Goal: Use online tool/utility: Utilize a website feature to perform a specific function

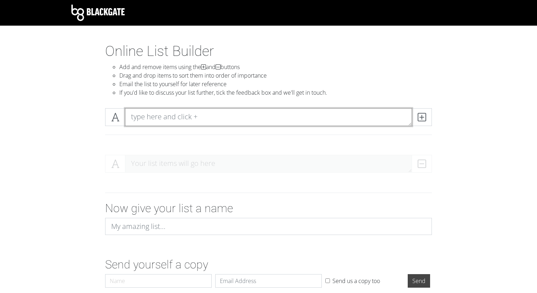
click at [188, 119] on textarea at bounding box center [268, 117] width 287 height 18
type textarea "[PERSON_NAME]"
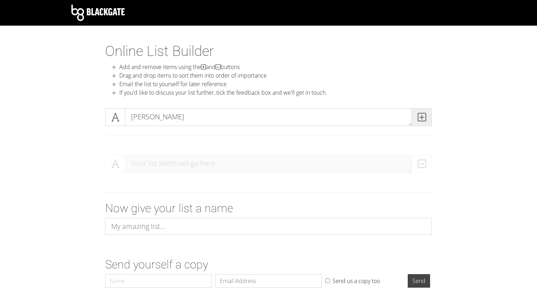
click at [419, 119] on icon at bounding box center [422, 116] width 8 height 7
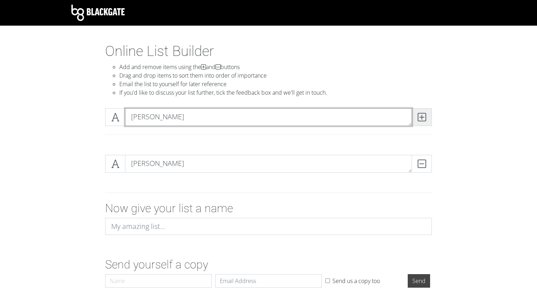
type textarea "[PERSON_NAME]"
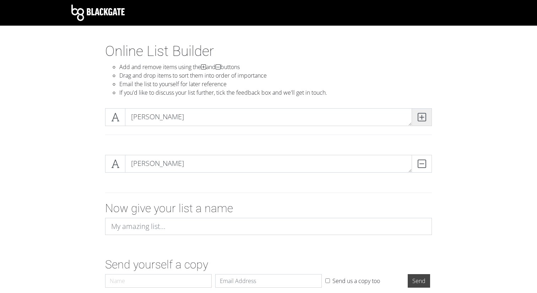
click at [420, 117] on icon at bounding box center [422, 116] width 8 height 7
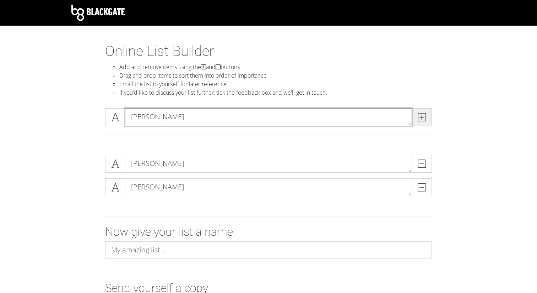
type textarea "[PERSON_NAME]"
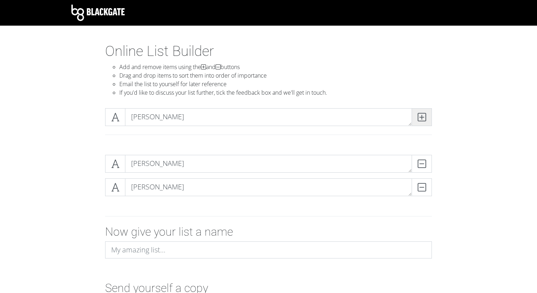
click at [423, 120] on icon at bounding box center [422, 116] width 8 height 7
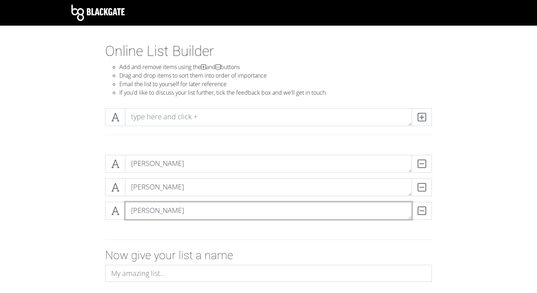
click at [164, 209] on textarea "[PERSON_NAME]" at bounding box center [268, 211] width 287 height 18
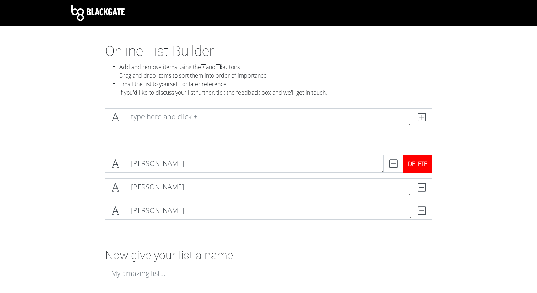
click at [419, 166] on div "DELETE" at bounding box center [418, 164] width 28 height 18
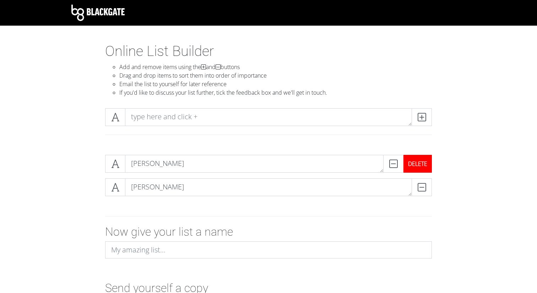
click at [425, 165] on div "DELETE" at bounding box center [418, 164] width 28 height 18
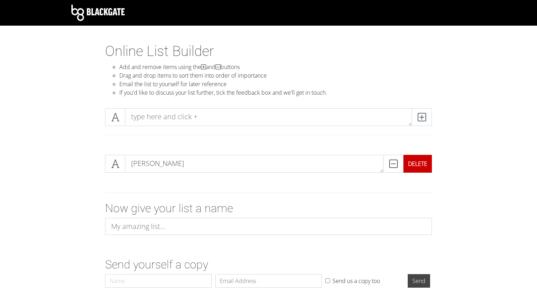
click at [425, 165] on div "DELETE" at bounding box center [418, 164] width 28 height 18
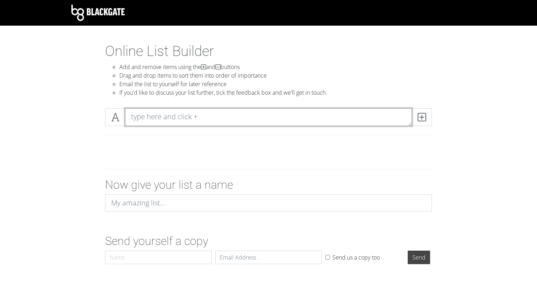
click at [170, 114] on textarea at bounding box center [268, 117] width 287 height 18
type textarea "[PERSON_NAME]"
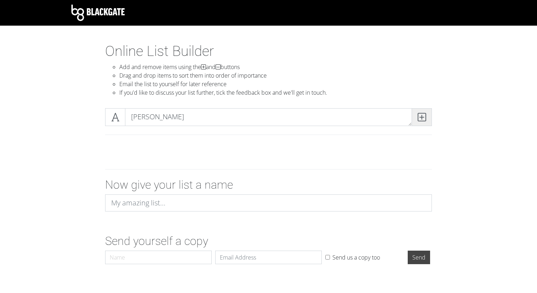
click at [424, 123] on span at bounding box center [422, 117] width 20 height 18
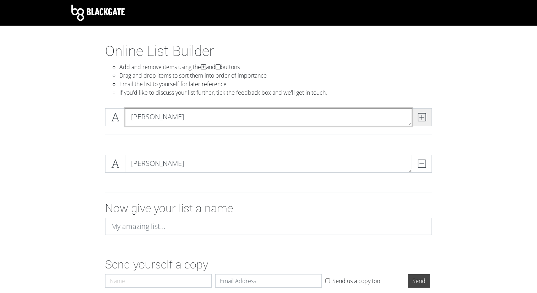
type textarea "[PERSON_NAME]"
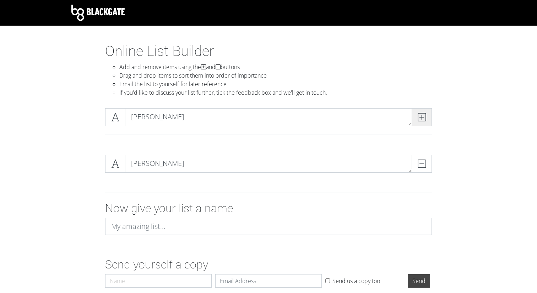
click at [423, 118] on icon at bounding box center [422, 116] width 8 height 7
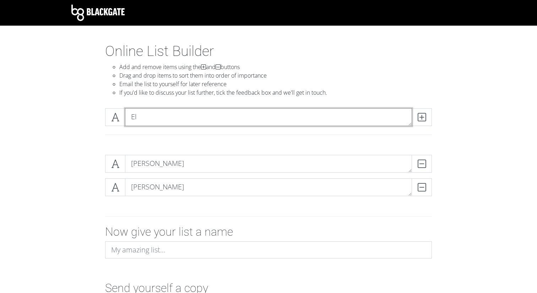
type textarea "E"
type textarea "[PERSON_NAME]"
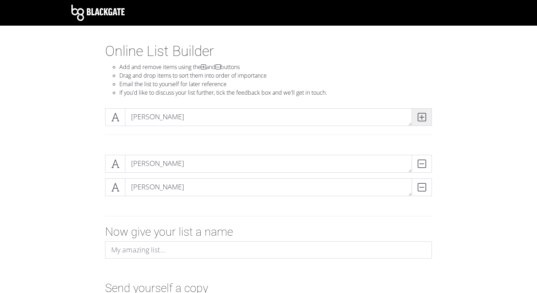
click at [423, 122] on span at bounding box center [422, 117] width 20 height 18
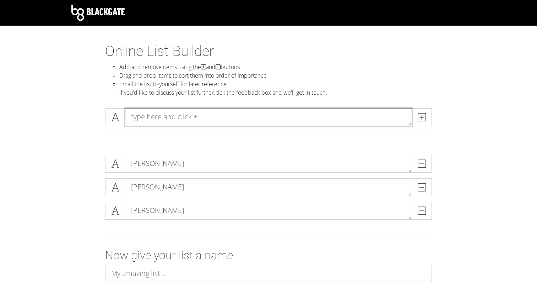
click at [252, 119] on textarea at bounding box center [268, 117] width 287 height 18
type textarea "[PERSON_NAME]"
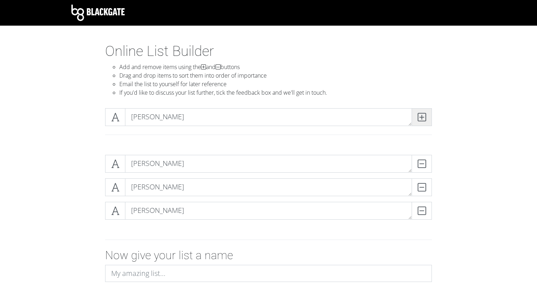
click at [423, 117] on icon at bounding box center [422, 116] width 8 height 7
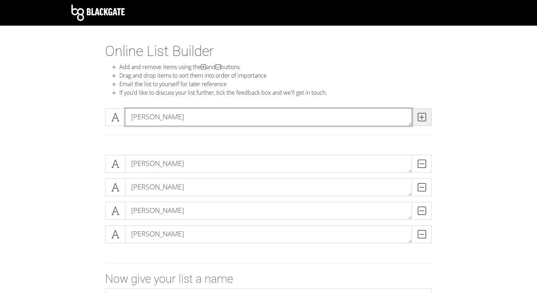
type textarea "[PERSON_NAME]"
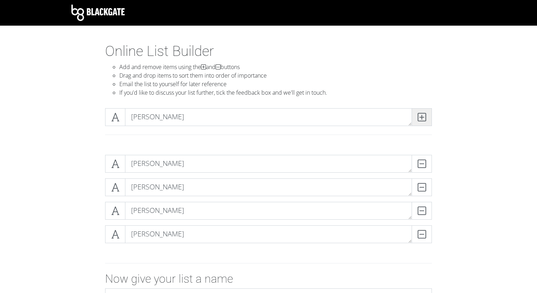
click at [414, 115] on span at bounding box center [422, 117] width 20 height 18
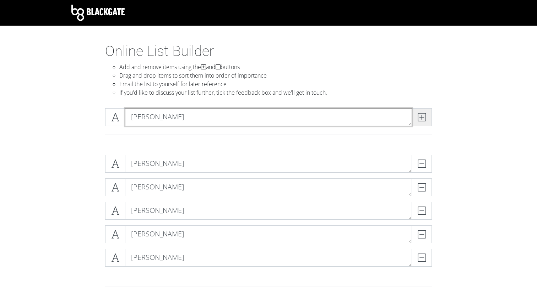
type textarea "[PERSON_NAME]"
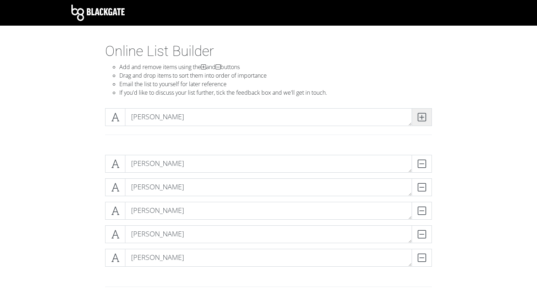
click at [422, 113] on icon at bounding box center [422, 116] width 8 height 7
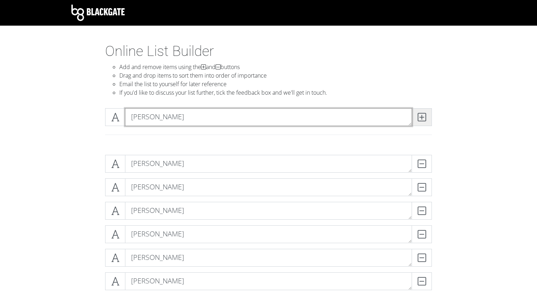
type textarea "[PERSON_NAME]"
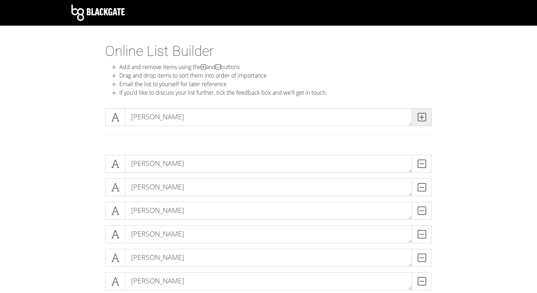
click at [420, 121] on icon at bounding box center [422, 116] width 8 height 7
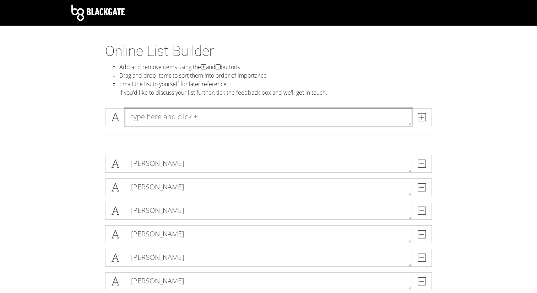
click at [304, 121] on textarea at bounding box center [268, 117] width 287 height 18
type textarea "[PERSON_NAME]"
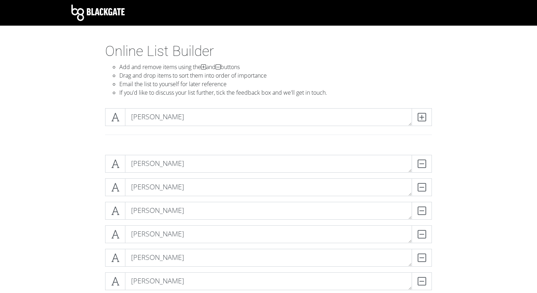
click at [470, 126] on div "[PERSON_NAME]" at bounding box center [268, 125] width 405 height 47
click at [421, 118] on icon at bounding box center [422, 116] width 8 height 7
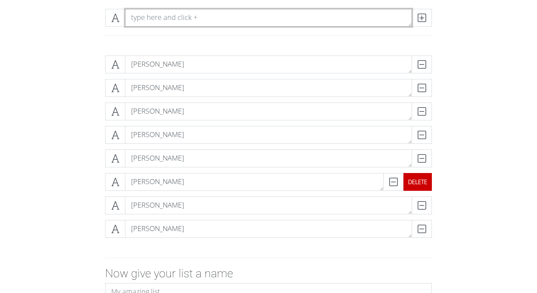
scroll to position [95, 0]
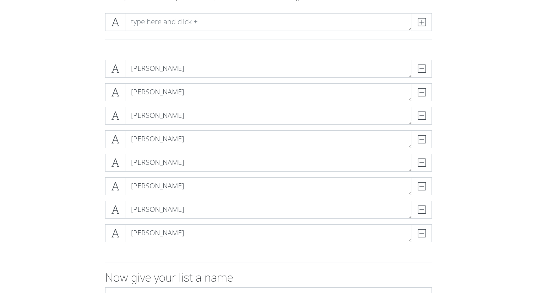
drag, startPoint x: 113, startPoint y: 90, endPoint x: 365, endPoint y: 3, distance: 266.7
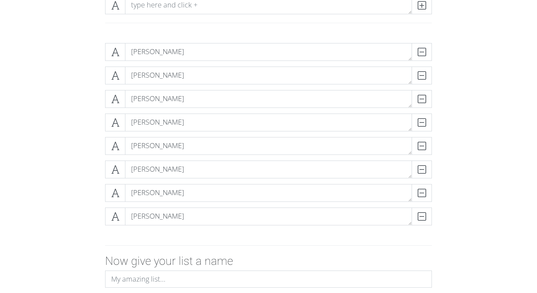
scroll to position [114, 0]
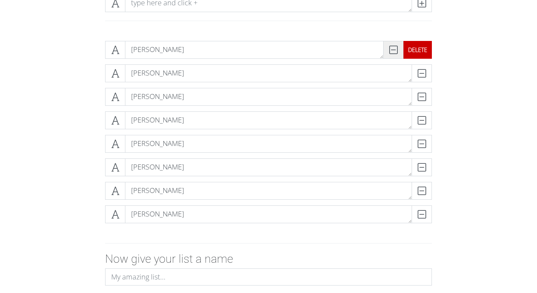
click at [423, 56] on div "DELETE" at bounding box center [418, 50] width 28 height 18
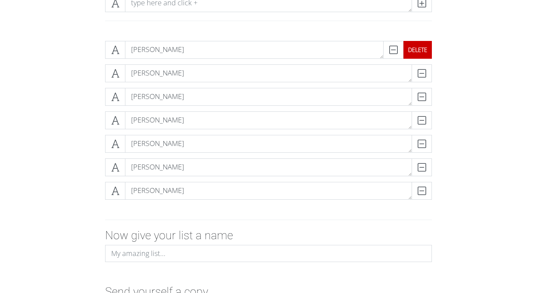
click at [423, 56] on div "DELETE" at bounding box center [418, 50] width 28 height 18
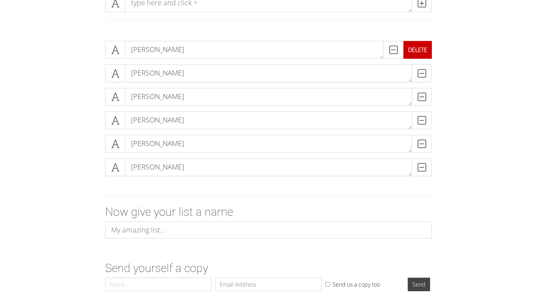
click at [423, 56] on div "DELETE" at bounding box center [418, 50] width 28 height 18
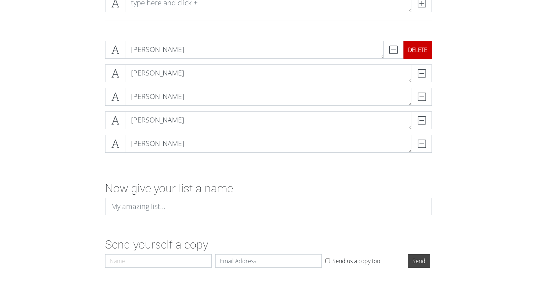
click at [423, 56] on div "DELETE" at bounding box center [418, 50] width 28 height 18
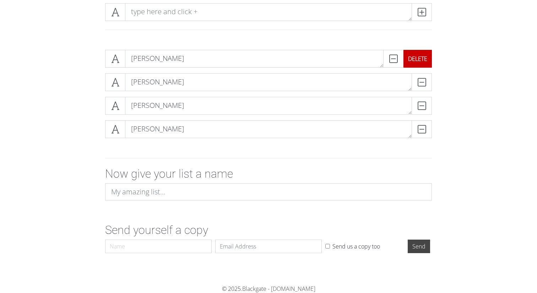
click at [423, 56] on div "DELETE" at bounding box center [418, 59] width 28 height 18
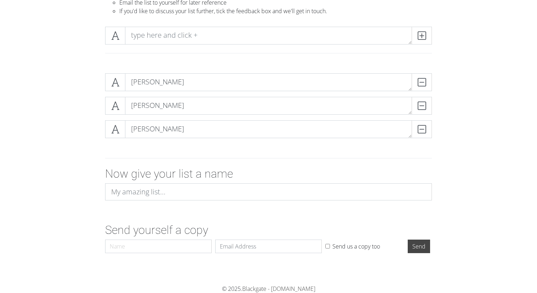
click at [423, 56] on div at bounding box center [269, 56] width 338 height 12
click at [421, 88] on div "DELETE" at bounding box center [418, 82] width 28 height 18
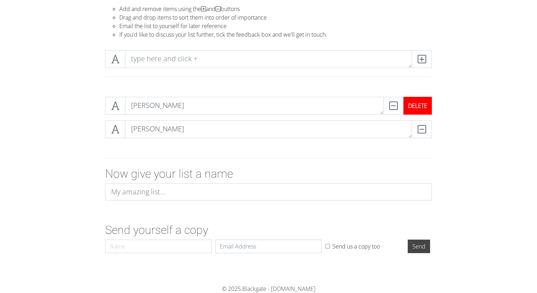
click at [421, 107] on div "DELETE" at bounding box center [418, 106] width 28 height 18
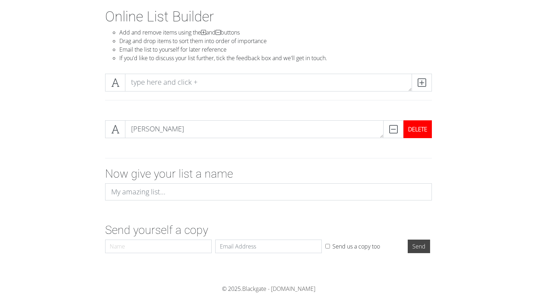
click at [421, 127] on div "DELETE" at bounding box center [418, 129] width 28 height 18
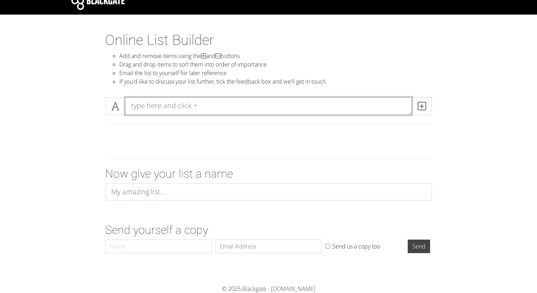
click at [301, 105] on textarea at bounding box center [268, 106] width 287 height 18
type textarea "[PERSON_NAME]"
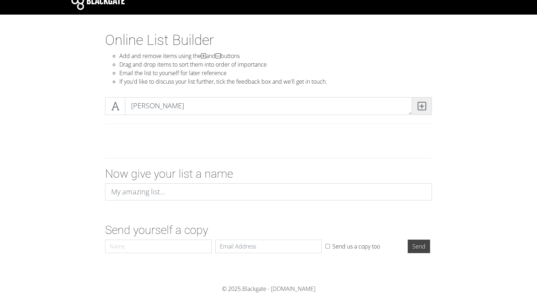
click at [424, 102] on icon at bounding box center [422, 105] width 8 height 7
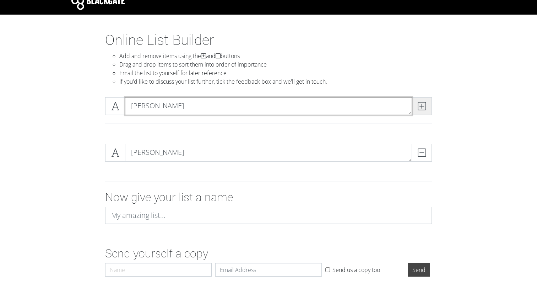
type textarea "[PERSON_NAME]"
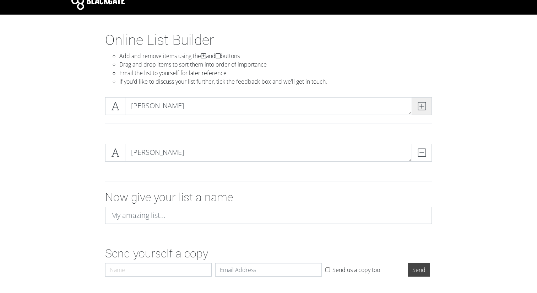
click at [425, 109] on icon at bounding box center [422, 105] width 8 height 7
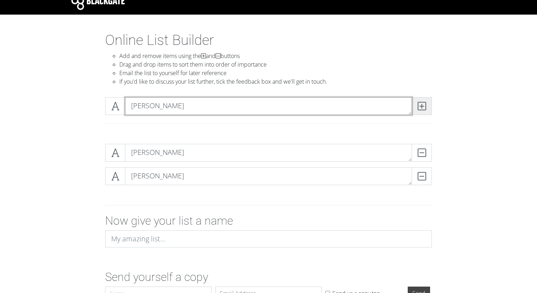
type textarea "[PERSON_NAME]"
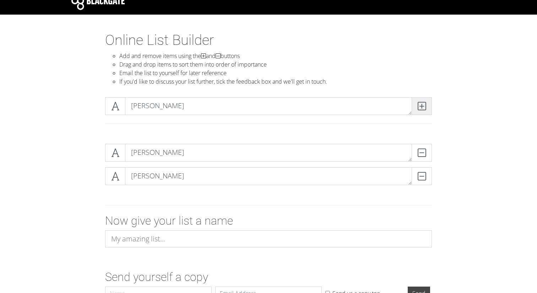
click at [432, 107] on span at bounding box center [422, 106] width 20 height 18
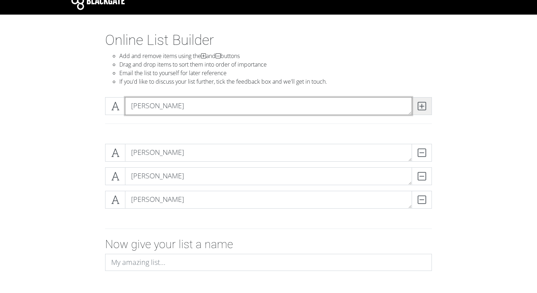
type textarea "[PERSON_NAME]"
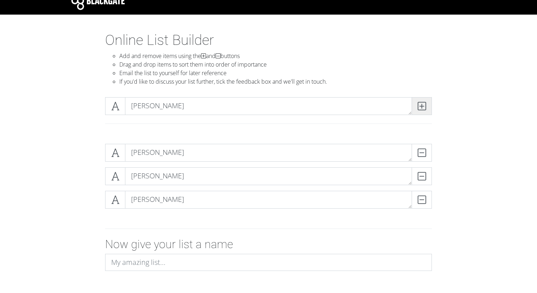
click at [424, 105] on icon at bounding box center [422, 105] width 8 height 7
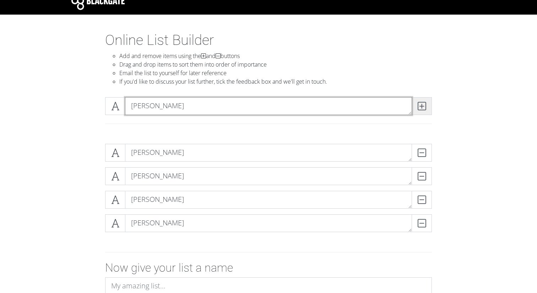
type textarea "[PERSON_NAME]"
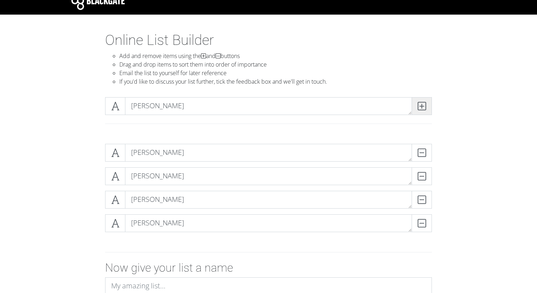
click at [422, 109] on icon at bounding box center [422, 105] width 8 height 7
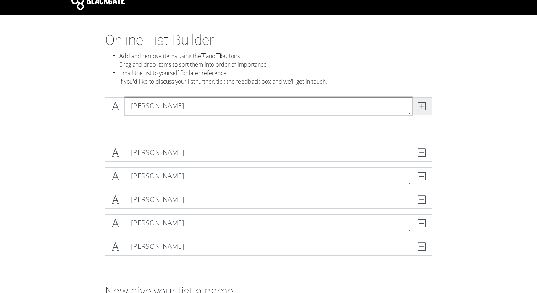
type textarea "[PERSON_NAME]"
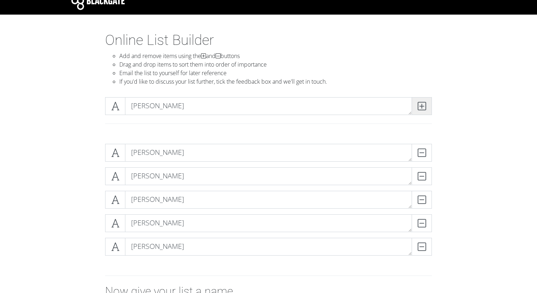
click at [424, 106] on icon at bounding box center [422, 105] width 8 height 7
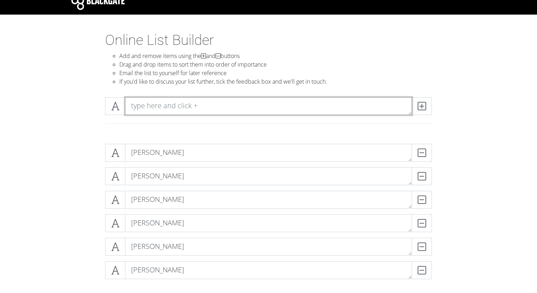
click at [325, 111] on textarea at bounding box center [268, 106] width 287 height 18
type textarea "[PERSON_NAME]"
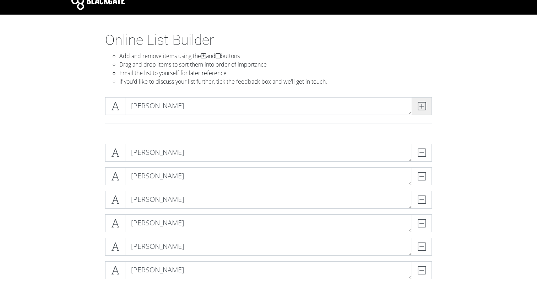
click at [420, 108] on icon at bounding box center [422, 105] width 8 height 7
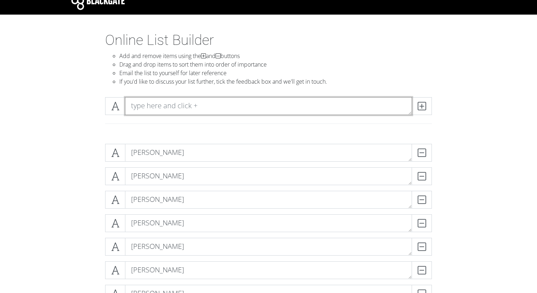
click at [319, 102] on textarea at bounding box center [268, 106] width 287 height 18
type textarea "[PERSON_NAME]"
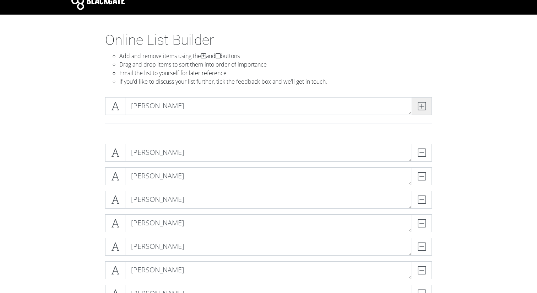
click at [428, 107] on span at bounding box center [422, 106] width 20 height 18
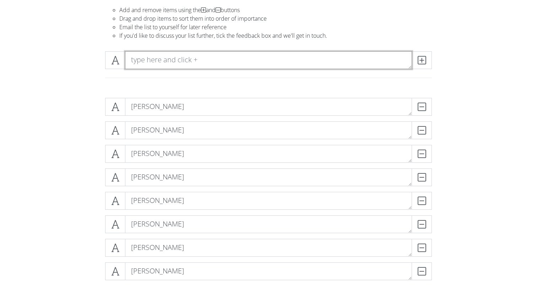
scroll to position [67, 0]
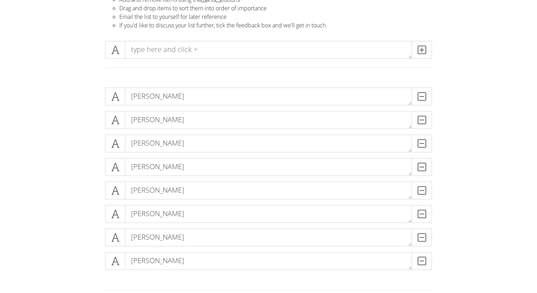
drag, startPoint x: 114, startPoint y: 211, endPoint x: 416, endPoint y: 1, distance: 367.0
drag, startPoint x: 110, startPoint y: 141, endPoint x: 345, endPoint y: 9, distance: 269.9
drag, startPoint x: 115, startPoint y: 213, endPoint x: 409, endPoint y: 8, distance: 358.7
drag, startPoint x: 121, startPoint y: 141, endPoint x: 325, endPoint y: 1, distance: 247.0
drag, startPoint x: 114, startPoint y: 146, endPoint x: 306, endPoint y: 5, distance: 238.3
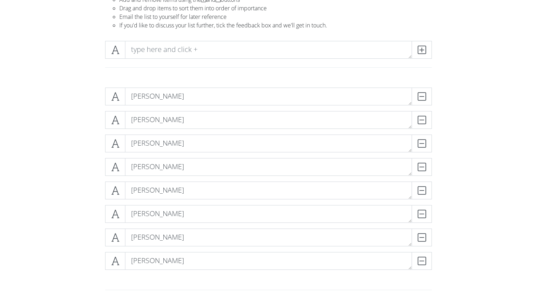
drag, startPoint x: 118, startPoint y: 120, endPoint x: 343, endPoint y: 5, distance: 253.4
drag, startPoint x: 117, startPoint y: 146, endPoint x: 412, endPoint y: 1, distance: 328.3
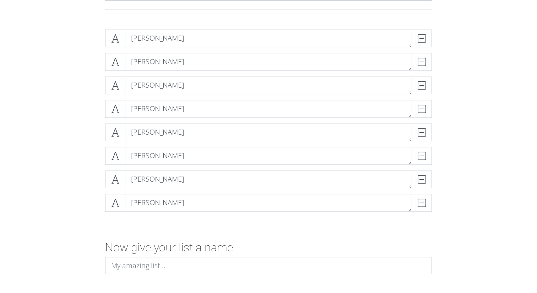
scroll to position [125, 0]
